Goal: Task Accomplishment & Management: Manage account settings

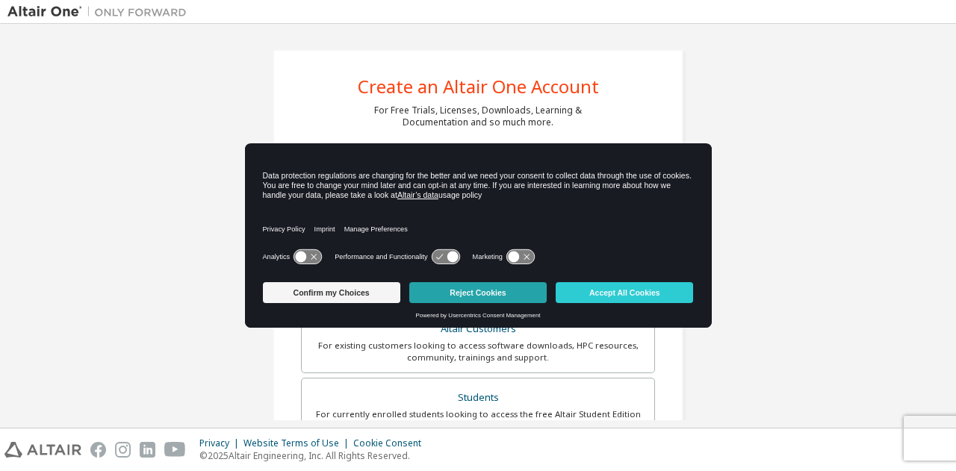
click at [521, 294] on button "Reject Cookies" at bounding box center [477, 292] width 137 height 21
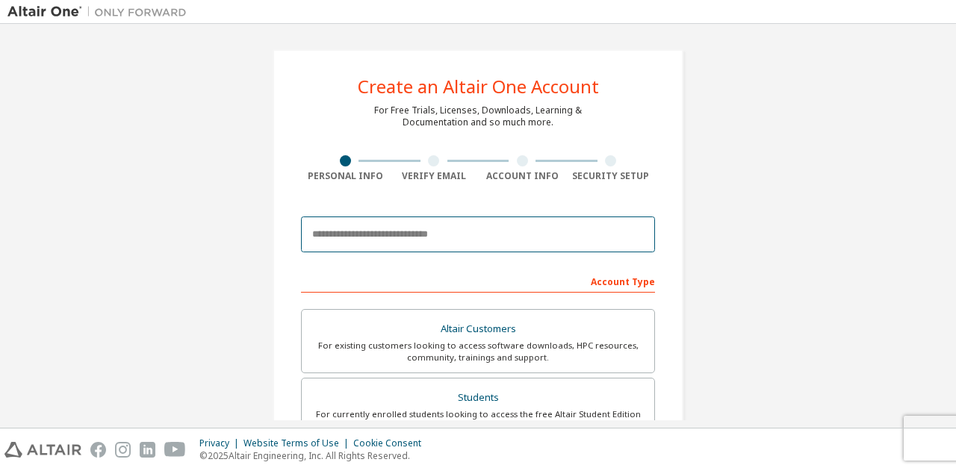
click at [427, 238] on input "email" at bounding box center [478, 235] width 354 height 36
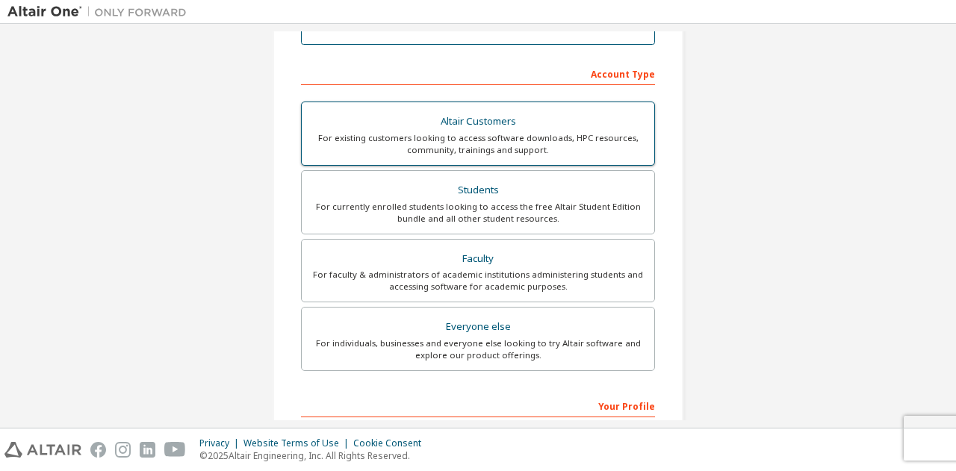
scroll to position [241, 0]
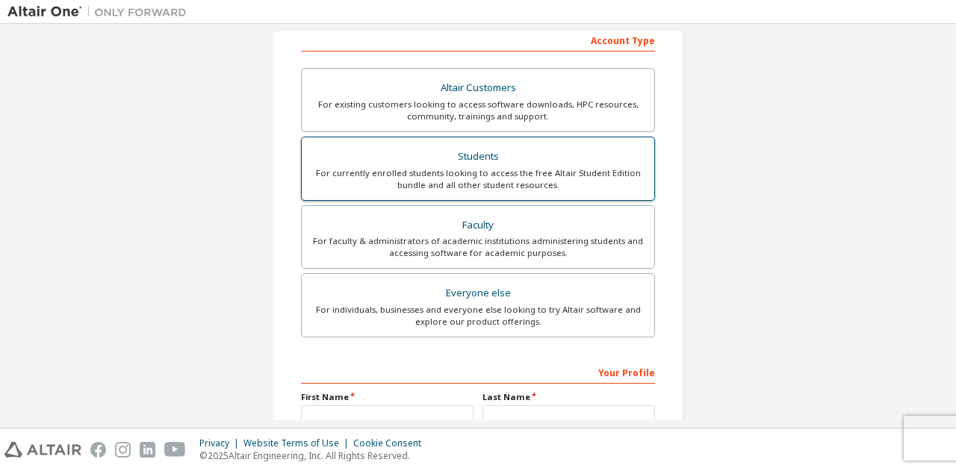
type input "**********"
click at [590, 168] on div "For currently enrolled students looking to access the free Altair Student Editi…" at bounding box center [478, 179] width 335 height 24
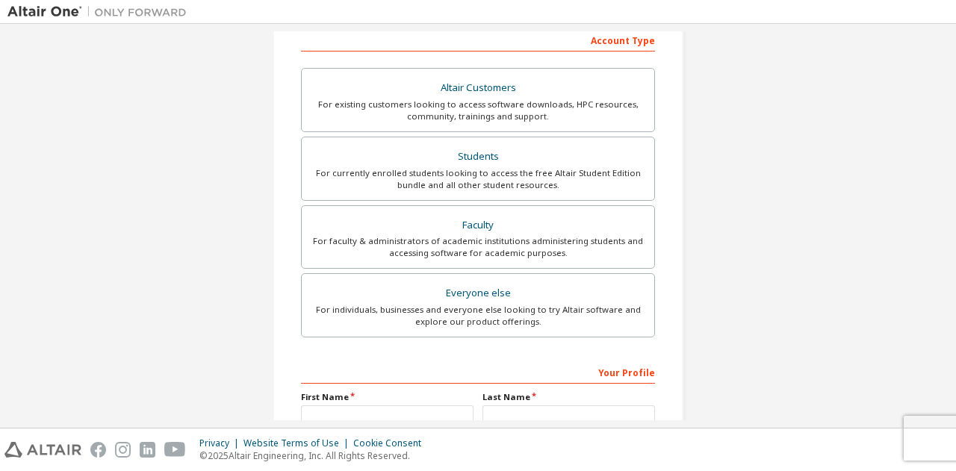
scroll to position [397, 0]
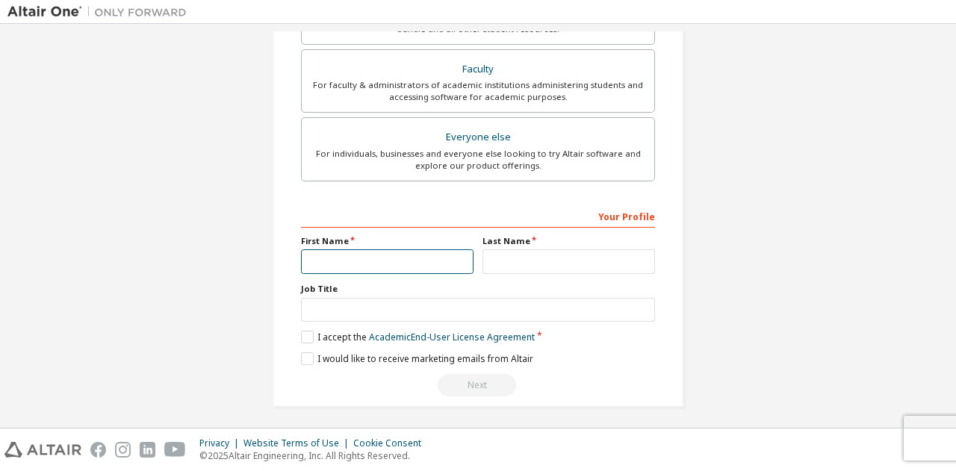
click at [438, 268] on input "text" at bounding box center [387, 262] width 173 height 25
type input "*****"
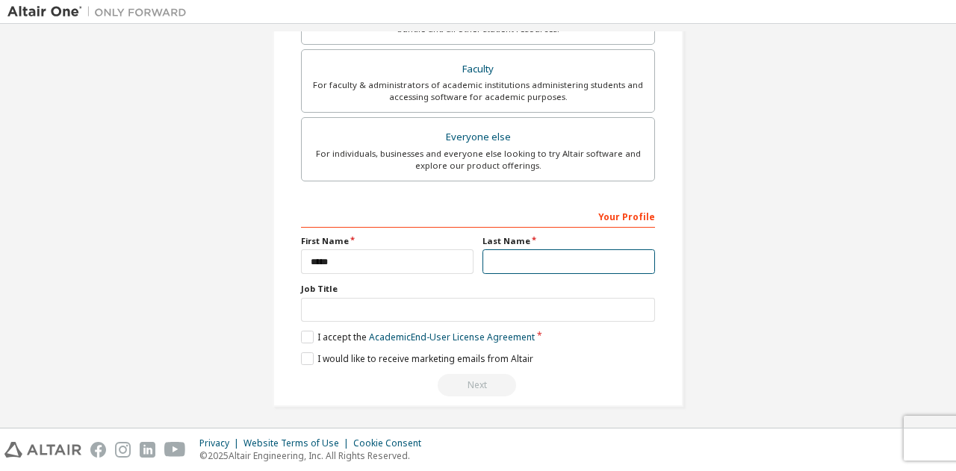
click at [524, 261] on input "text" at bounding box center [569, 262] width 173 height 25
type input "*********"
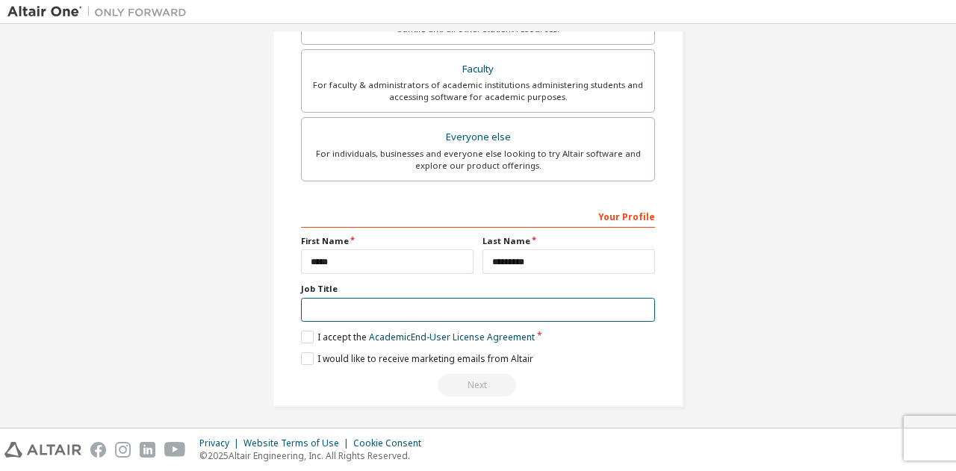
click at [488, 307] on input "text" at bounding box center [478, 310] width 354 height 25
type input "*******"
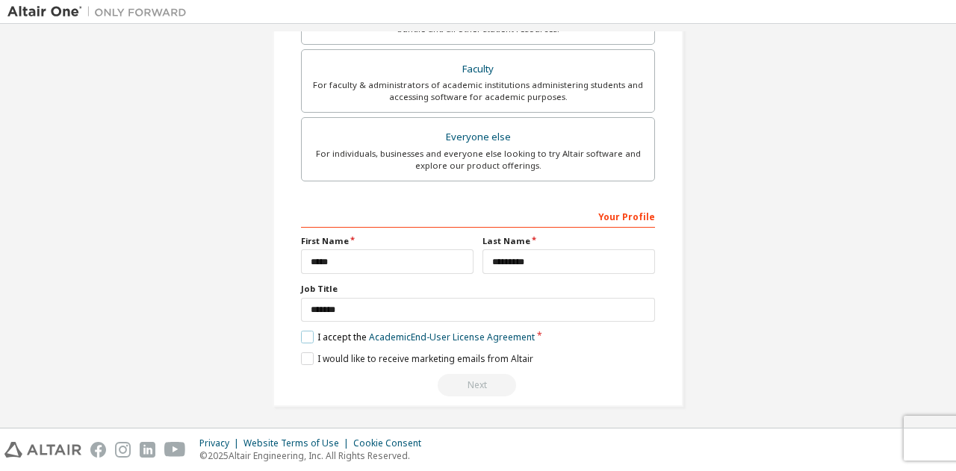
click at [311, 331] on label "I accept the Academic End-User License Agreement" at bounding box center [418, 337] width 234 height 13
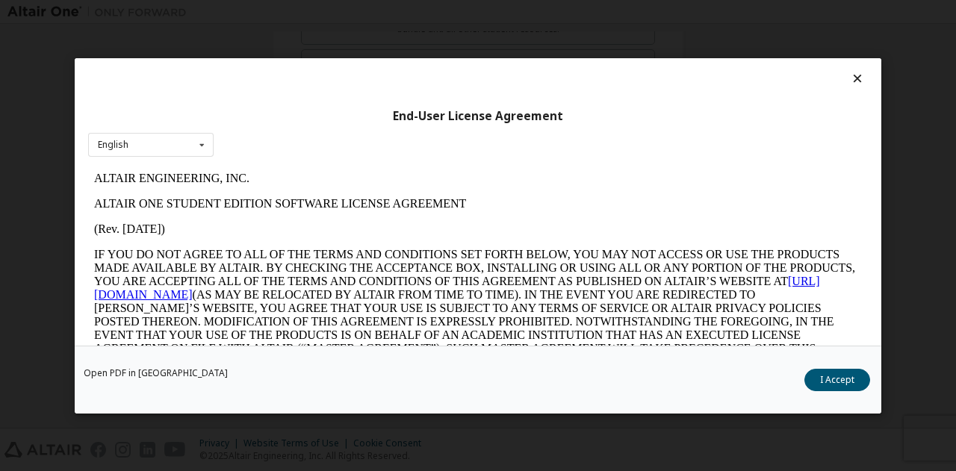
scroll to position [0, 0]
click at [826, 374] on button "I Accept" at bounding box center [838, 379] width 66 height 22
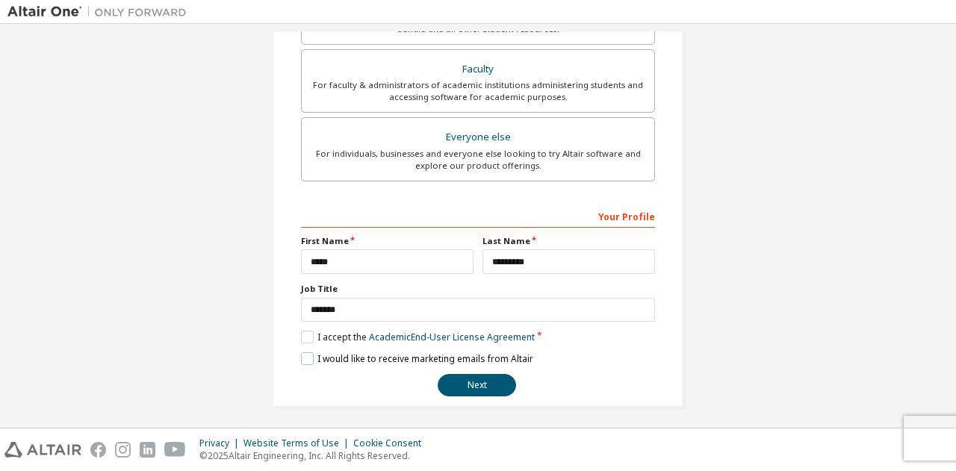
click at [308, 353] on label "I would like to receive marketing emails from Altair" at bounding box center [417, 359] width 232 height 13
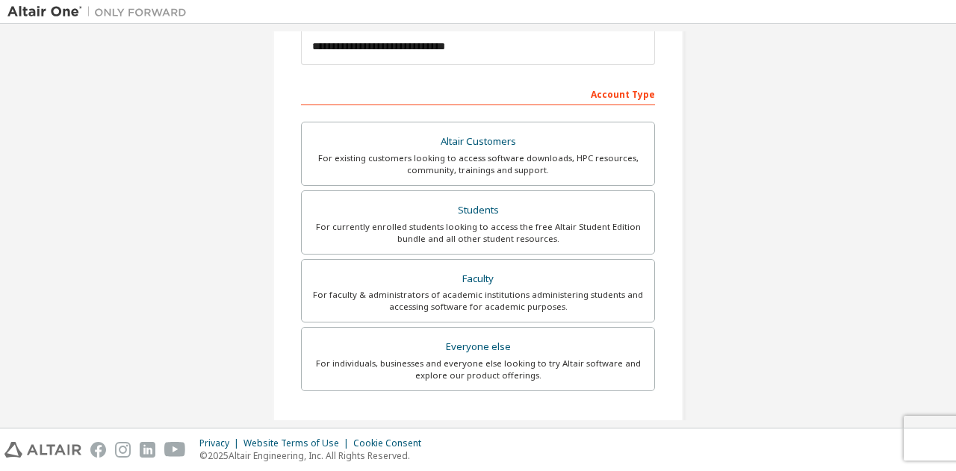
scroll to position [397, 0]
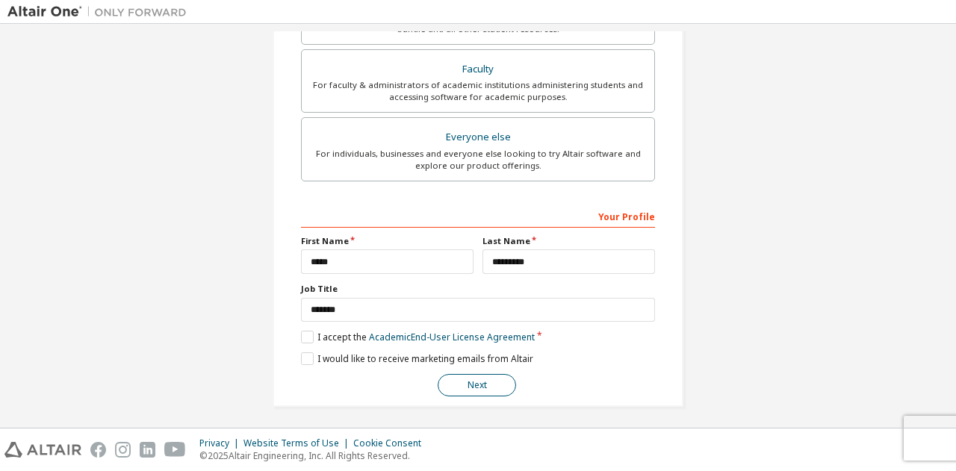
click at [483, 374] on button "Next" at bounding box center [477, 385] width 78 height 22
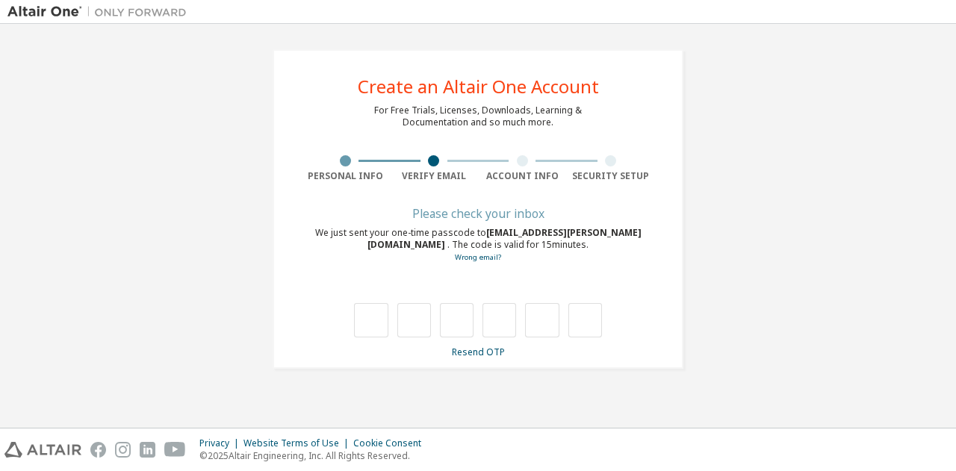
scroll to position [0, 0]
click at [258, 99] on div "**********" at bounding box center [478, 209] width 447 height 356
click at [378, 322] on input "text" at bounding box center [371, 320] width 34 height 34
type input "*"
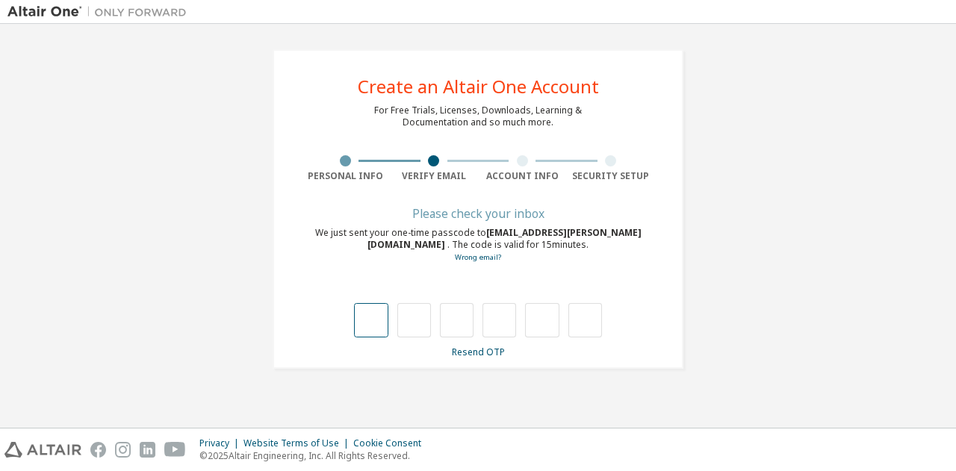
type input "*"
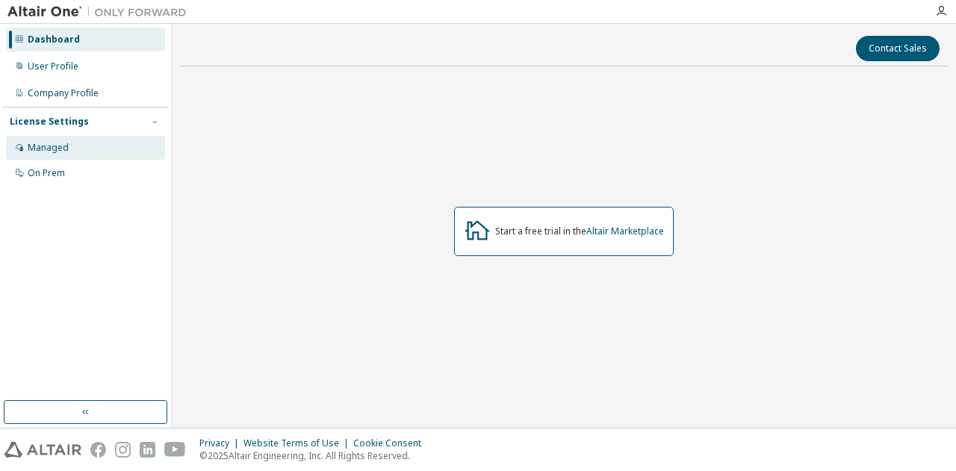
click at [62, 153] on div "Managed" at bounding box center [48, 148] width 41 height 12
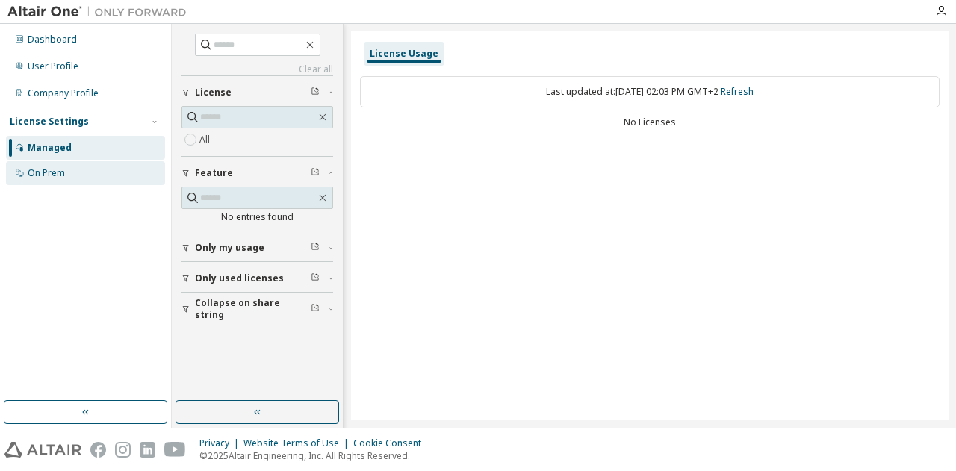
click at [60, 170] on div "On Prem" at bounding box center [46, 173] width 37 height 12
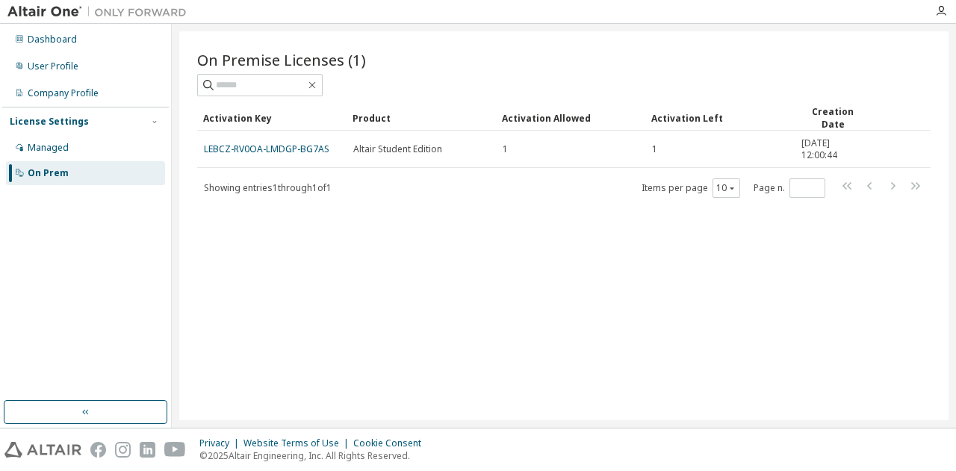
click at [453, 58] on div "On Premise Licenses (1)" at bounding box center [564, 59] width 734 height 21
click at [573, 210] on div "On Premise Licenses (1) Clear Load Save Save As Field Operator Value Select fil…" at bounding box center [564, 225] width 770 height 389
click at [510, 50] on div "On Premise Licenses (1)" at bounding box center [564, 59] width 734 height 21
